Goal: Find specific page/section: Find specific page/section

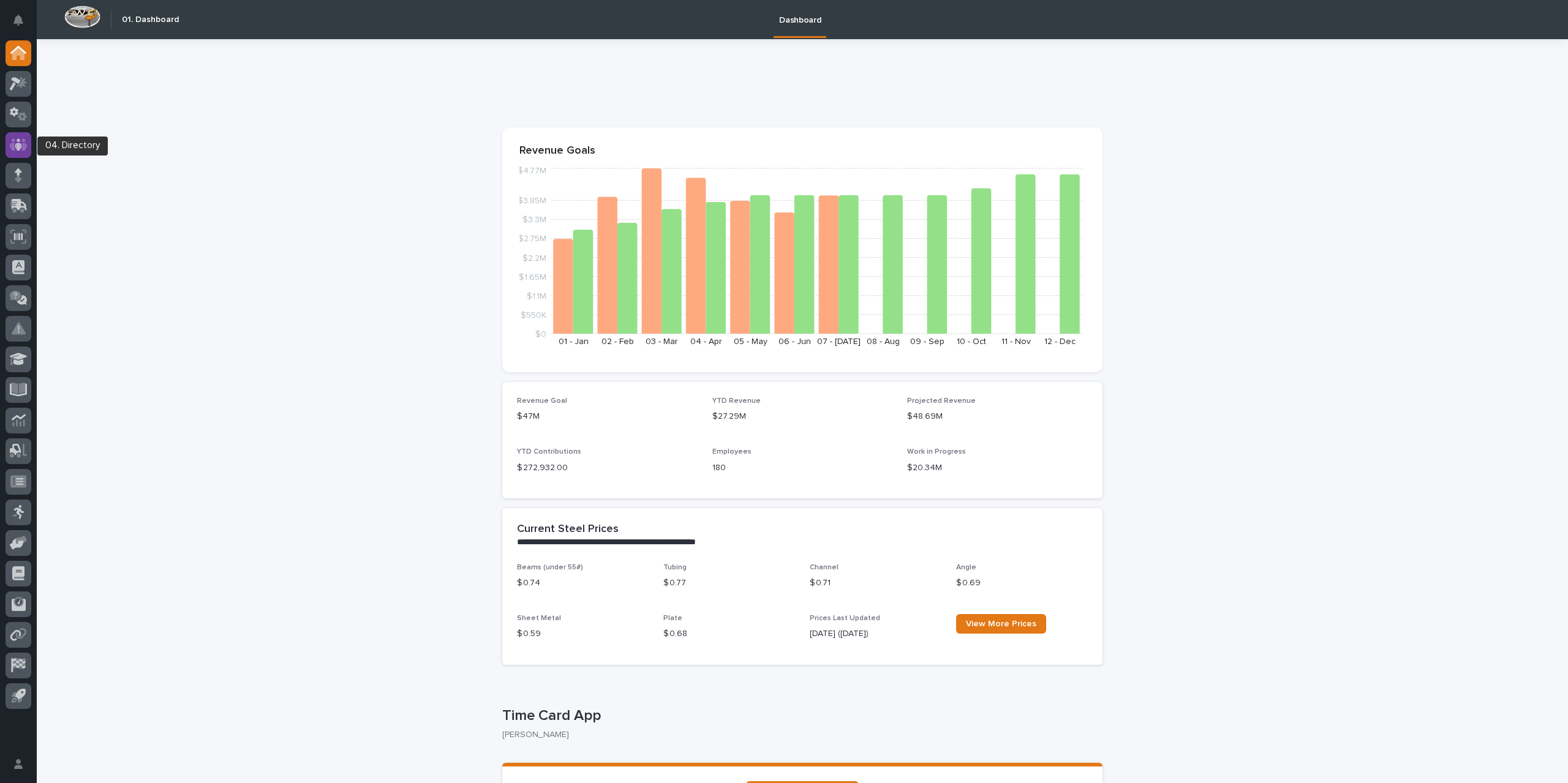
click at [14, 145] on icon at bounding box center [18, 145] width 18 height 14
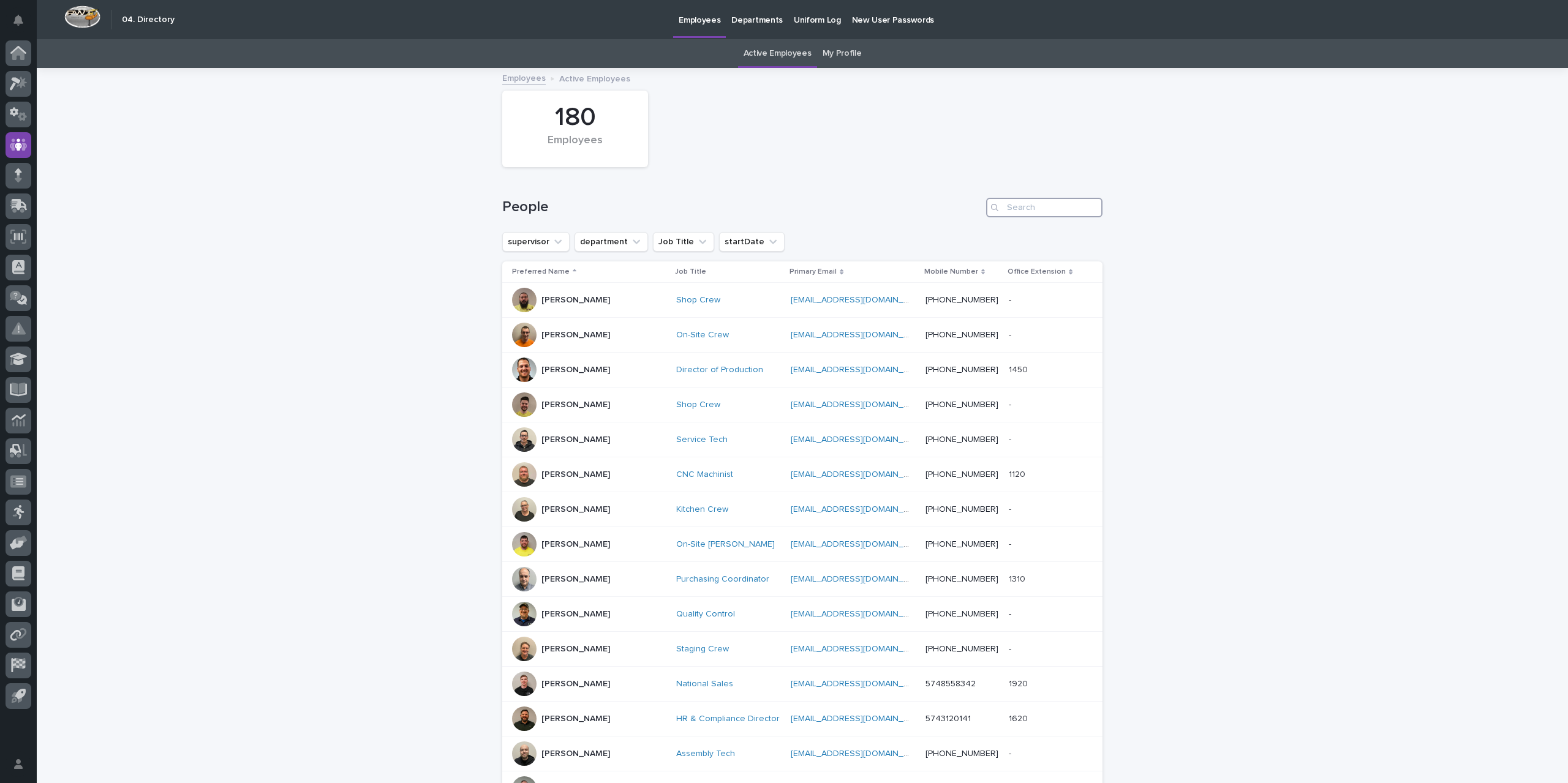
click at [1072, 207] on input "Search" at bounding box center [1044, 207] width 116 height 20
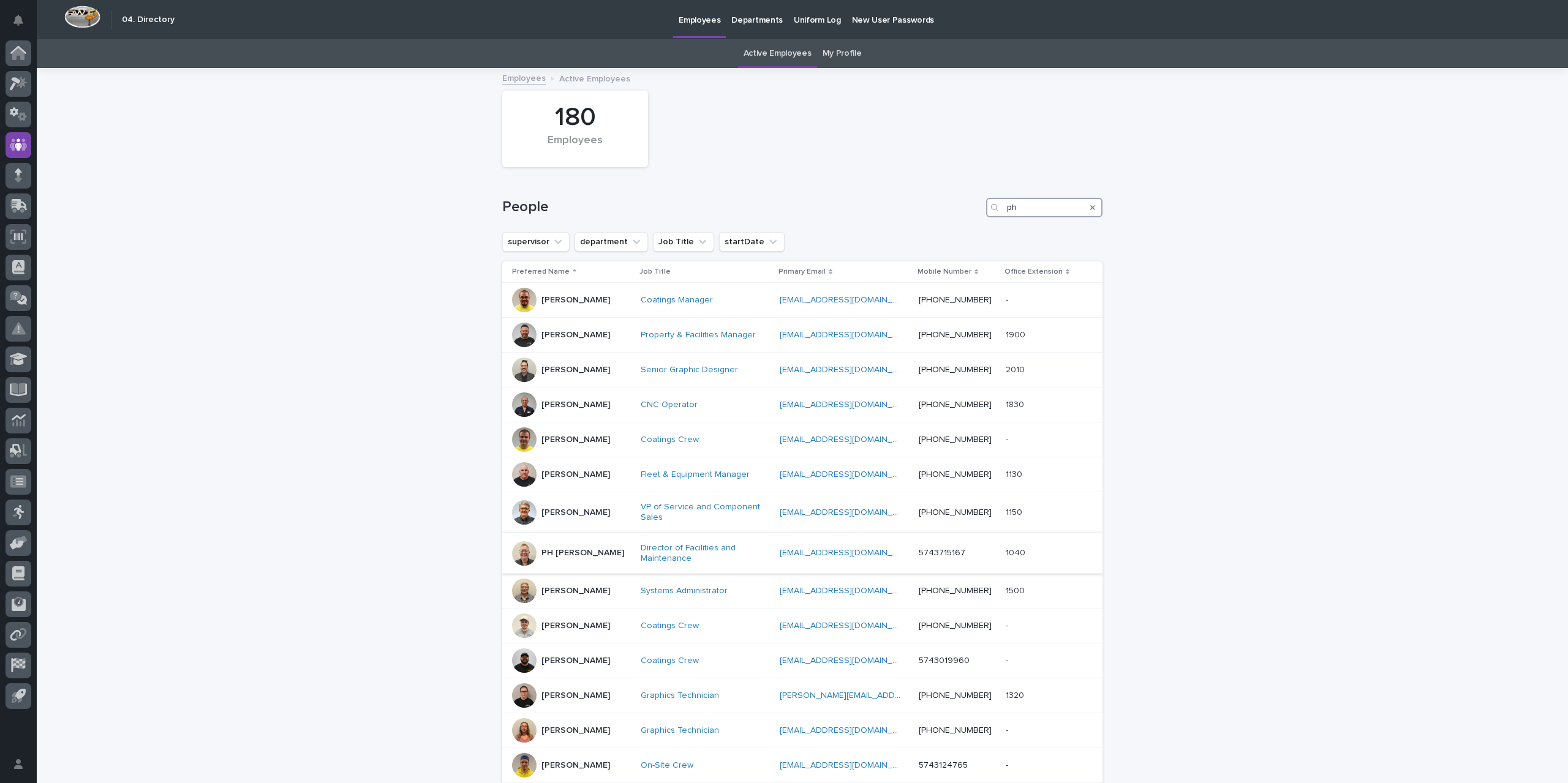
type input "ph"
click at [622, 554] on div "PH [PERSON_NAME]" at bounding box center [571, 553] width 119 height 24
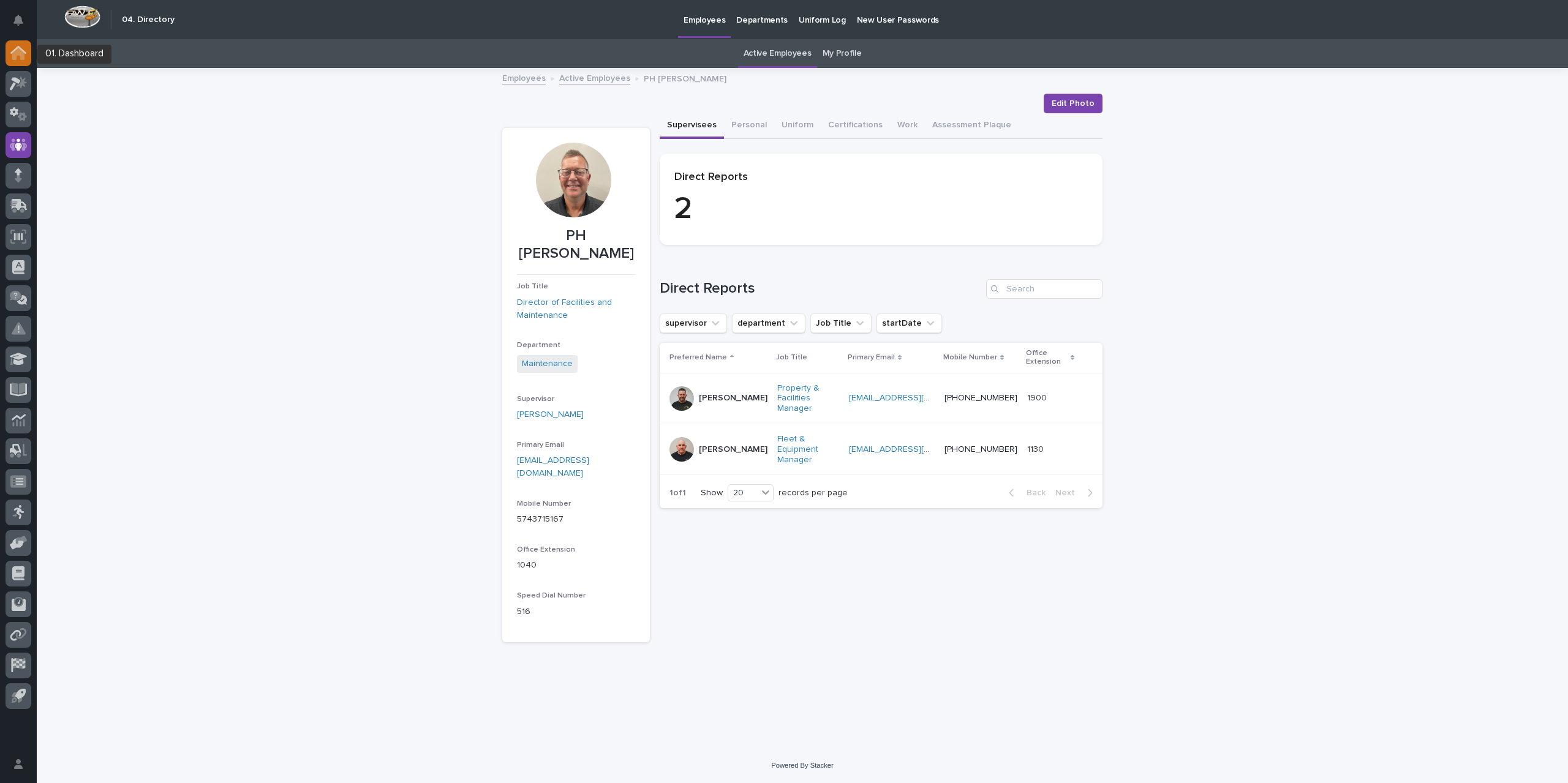
click at [20, 51] on icon at bounding box center [19, 54] width 13 height 13
